Goal: Navigation & Orientation: Find specific page/section

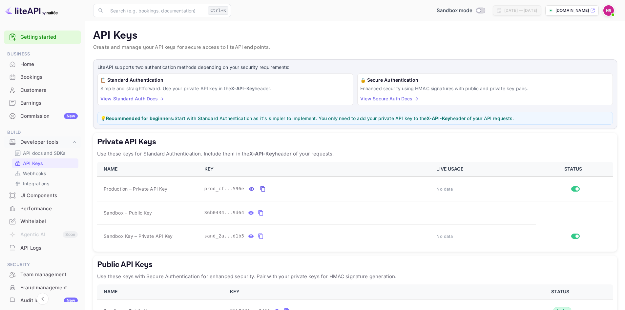
click at [592, 12] on icon at bounding box center [593, 11] width 4 height 4
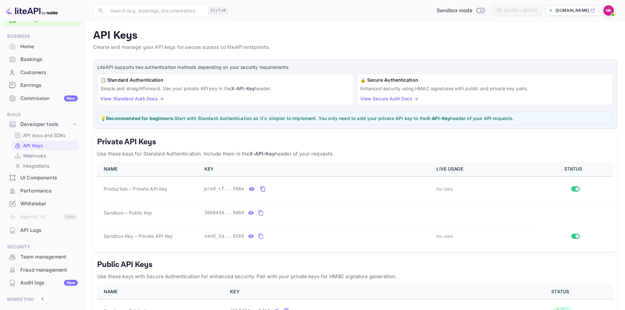
scroll to position [33, 0]
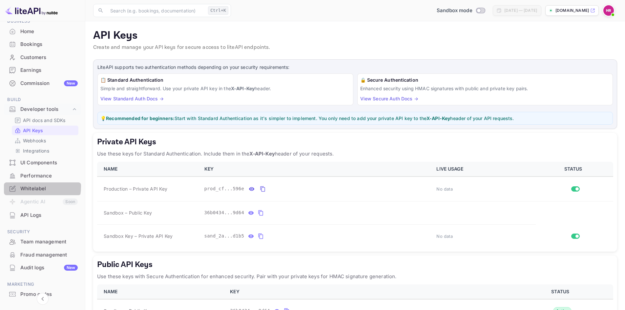
click at [30, 186] on div "Whitelabel" at bounding box center [48, 189] width 57 height 8
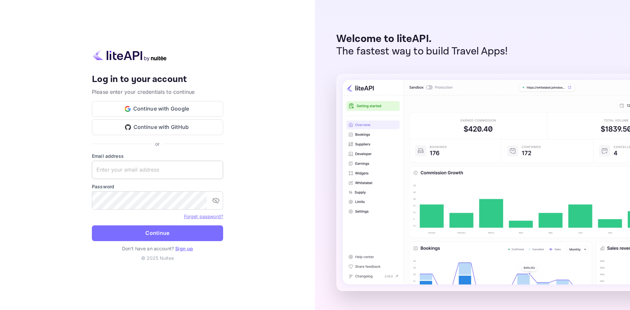
click at [145, 169] on input "text" at bounding box center [157, 170] width 131 height 18
type input "hugo@hostliday.com"
click at [92, 225] on button "Continue" at bounding box center [157, 233] width 131 height 16
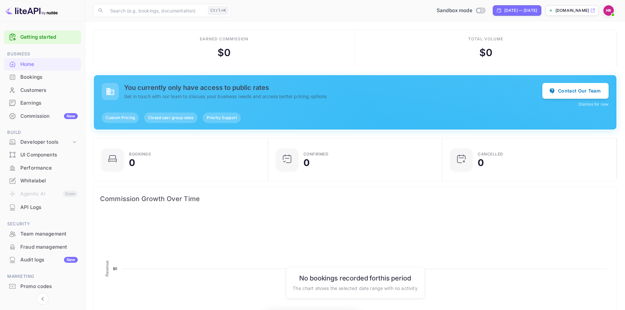
scroll to position [102, 165]
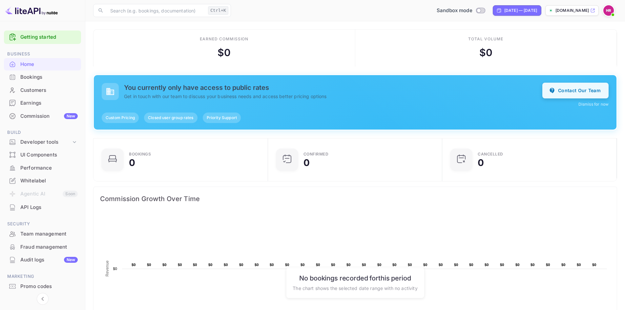
click at [572, 95] on button "Contact Our Team" at bounding box center [575, 91] width 66 height 16
click at [33, 114] on div "Commission New" at bounding box center [48, 117] width 57 height 8
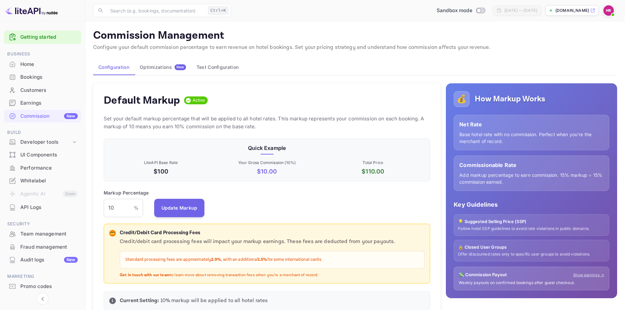
scroll to position [112, 322]
click at [23, 61] on div "Home" at bounding box center [48, 65] width 57 height 8
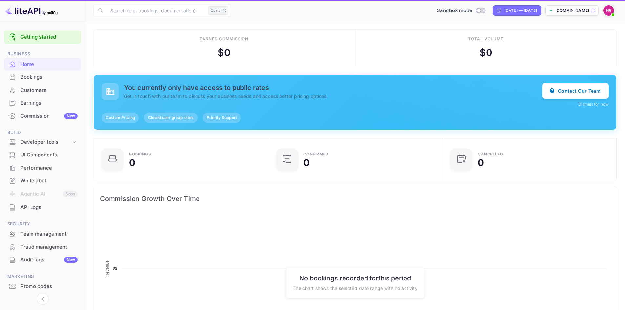
scroll to position [102, 165]
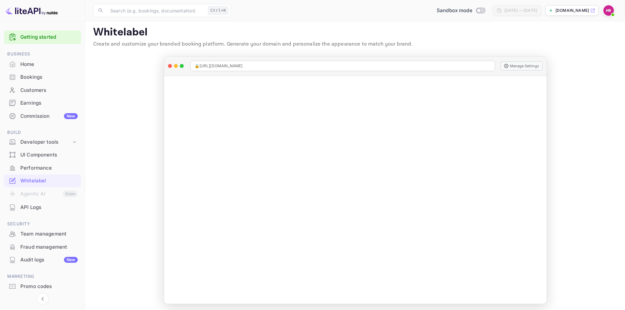
scroll to position [5, 0]
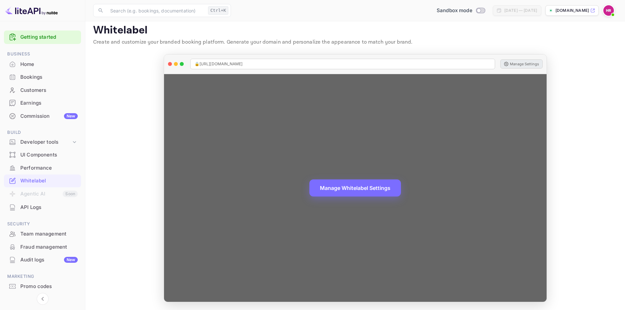
click at [519, 66] on button "Manage Settings" at bounding box center [521, 63] width 42 height 9
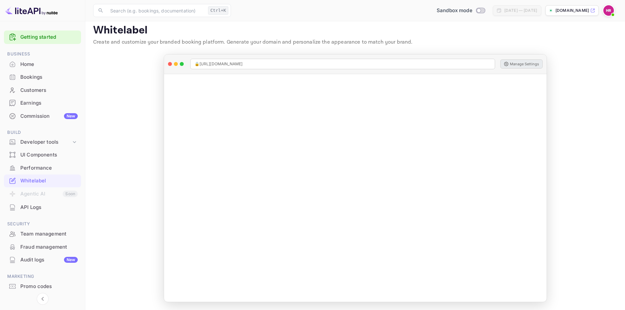
click at [42, 77] on div "Bookings" at bounding box center [48, 77] width 57 height 8
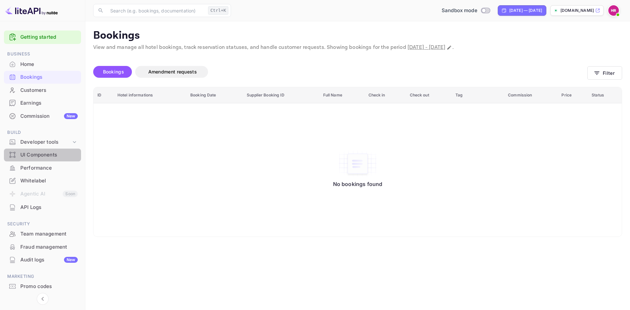
click at [50, 152] on div "UI Components" at bounding box center [48, 155] width 57 height 8
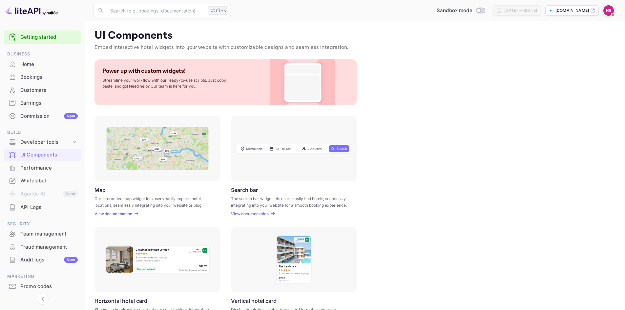
click at [42, 167] on div "Performance" at bounding box center [48, 168] width 57 height 8
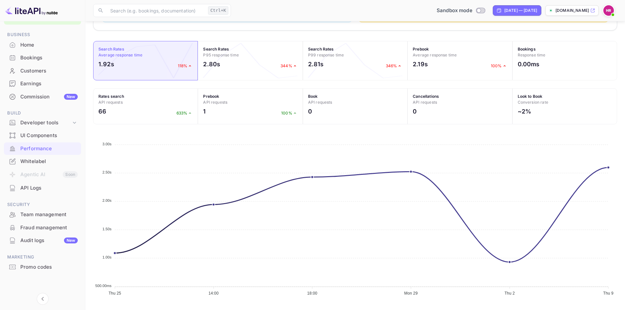
scroll to position [194, 0]
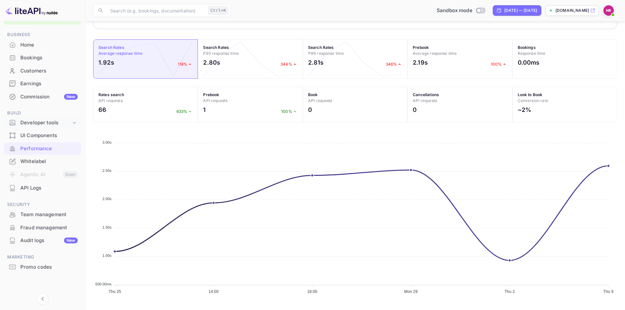
click at [76, 122] on icon at bounding box center [74, 122] width 7 height 7
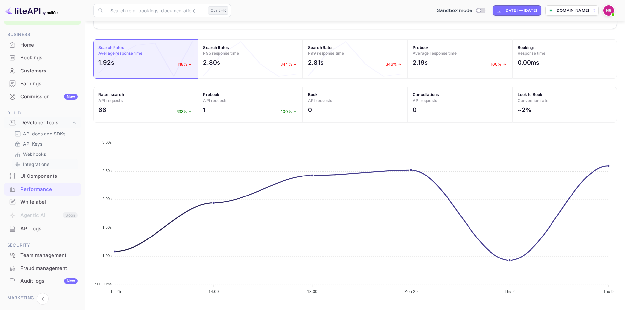
click at [40, 165] on p "Integrations" at bounding box center [36, 164] width 26 height 7
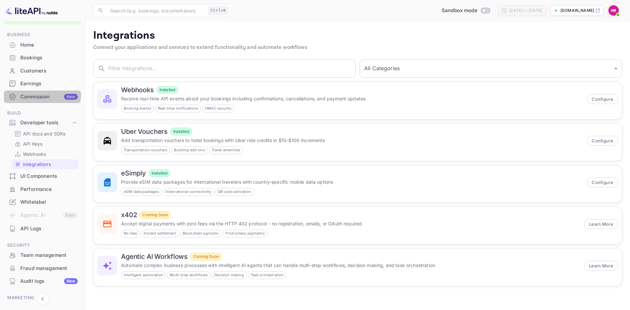
click at [30, 94] on div "Commission New" at bounding box center [48, 97] width 57 height 8
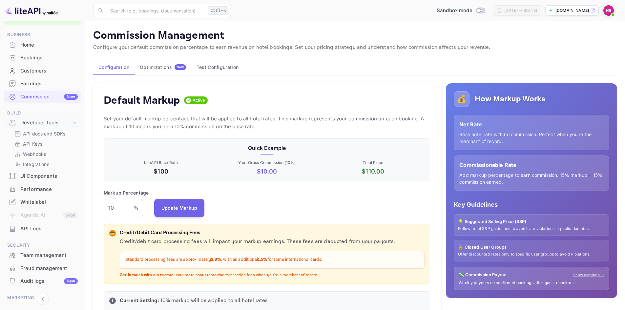
scroll to position [112, 322]
click at [167, 65] on div "Optimizations New" at bounding box center [163, 67] width 46 height 6
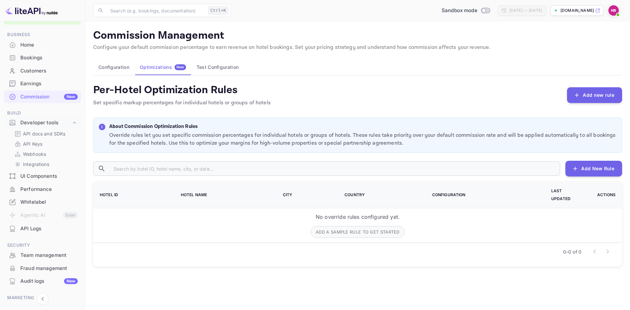
click at [180, 66] on span "New" at bounding box center [180, 67] width 11 height 4
click at [208, 67] on button "Test Configuration" at bounding box center [217, 67] width 52 height 16
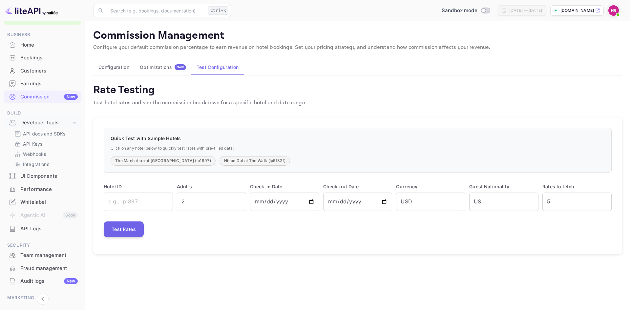
click at [163, 67] on div "Optimizations New" at bounding box center [163, 67] width 46 height 6
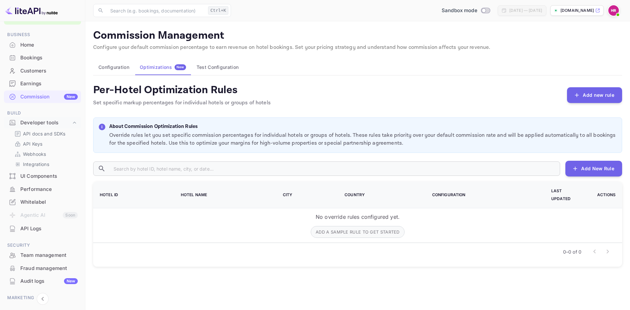
click at [127, 66] on button "Configuration" at bounding box center [113, 67] width 41 height 16
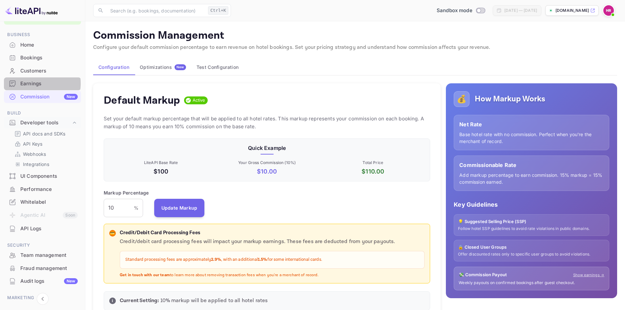
click at [33, 83] on div "Earnings" at bounding box center [48, 84] width 57 height 8
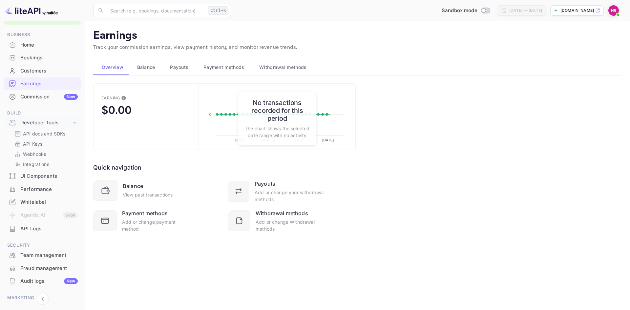
click at [143, 69] on span "Balance" at bounding box center [146, 67] width 18 height 8
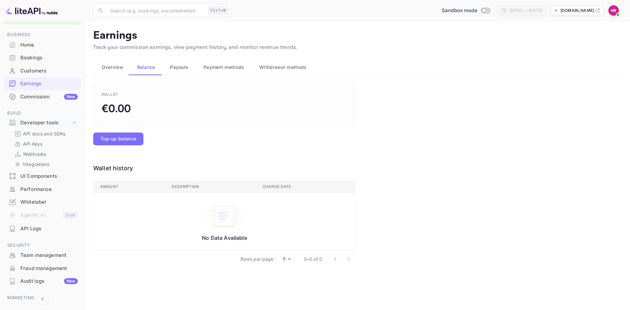
click at [227, 68] on span "Payment methods" at bounding box center [223, 67] width 41 height 8
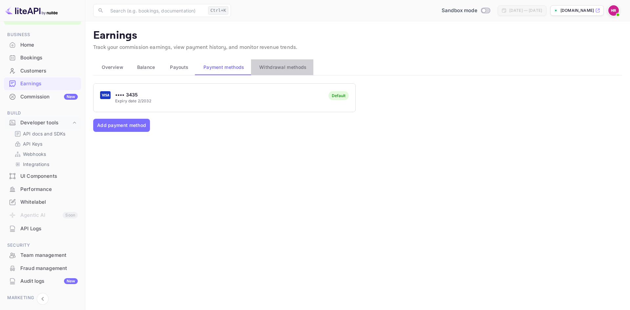
click at [284, 63] on span "Withdrawal methods" at bounding box center [282, 67] width 47 height 8
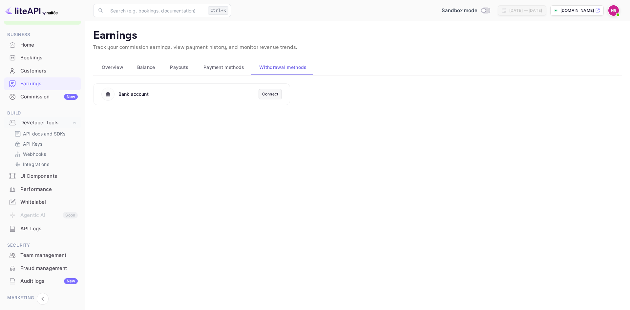
click at [269, 94] on div "Connect" at bounding box center [270, 94] width 16 height 6
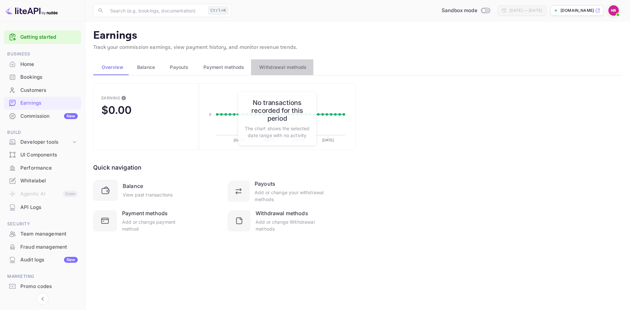
click at [272, 65] on span "Withdrawal methods" at bounding box center [282, 67] width 47 height 8
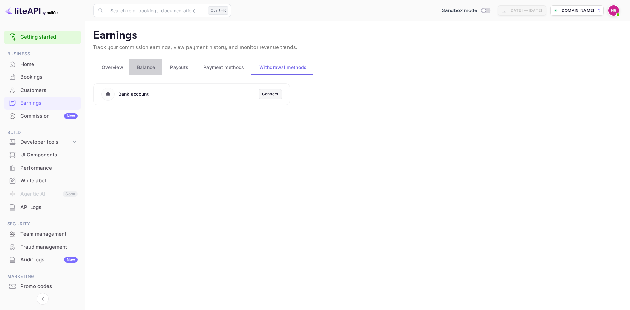
click at [145, 68] on span "Balance" at bounding box center [146, 67] width 18 height 8
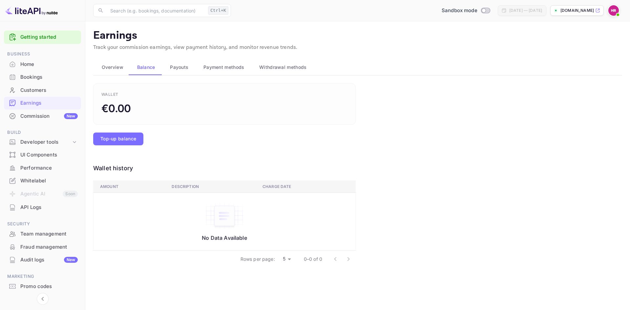
click at [184, 64] on span "Payouts" at bounding box center [179, 67] width 18 height 8
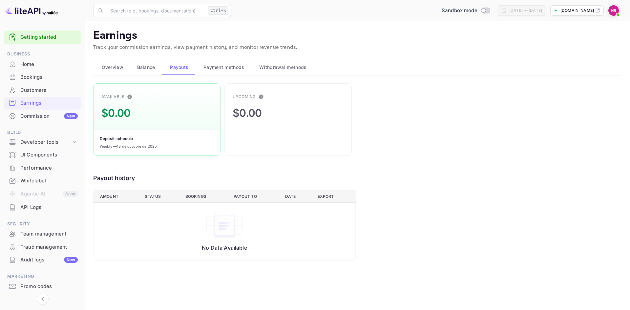
click at [117, 69] on span "Overview" at bounding box center [113, 67] width 22 height 8
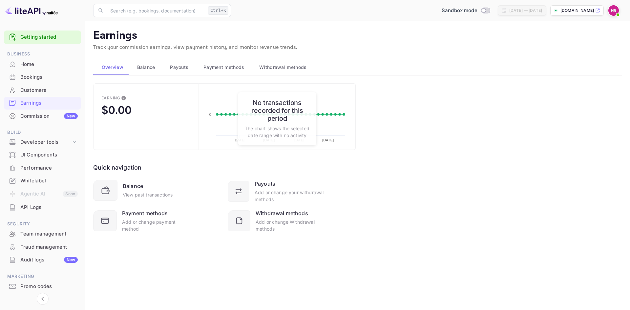
click at [495, 227] on div "Earning $0.00 Created with Highcharts 10.3.3 09/15/2025 09/22/2025 09/29/2025 1…" at bounding box center [357, 165] width 529 height 165
click at [446, 219] on div "Earning $0.00 Created with Highcharts 10.3.3 09/15/2025 09/22/2025 09/29/2025 1…" at bounding box center [357, 165] width 529 height 165
click at [414, 194] on div "Earning $0.00 Created with Highcharts 10.3.3 09/15/2025 09/22/2025 09/29/2025 1…" at bounding box center [357, 165] width 529 height 165
click at [31, 80] on div "Bookings" at bounding box center [48, 77] width 57 height 8
